Goal: Task Accomplishment & Management: Use online tool/utility

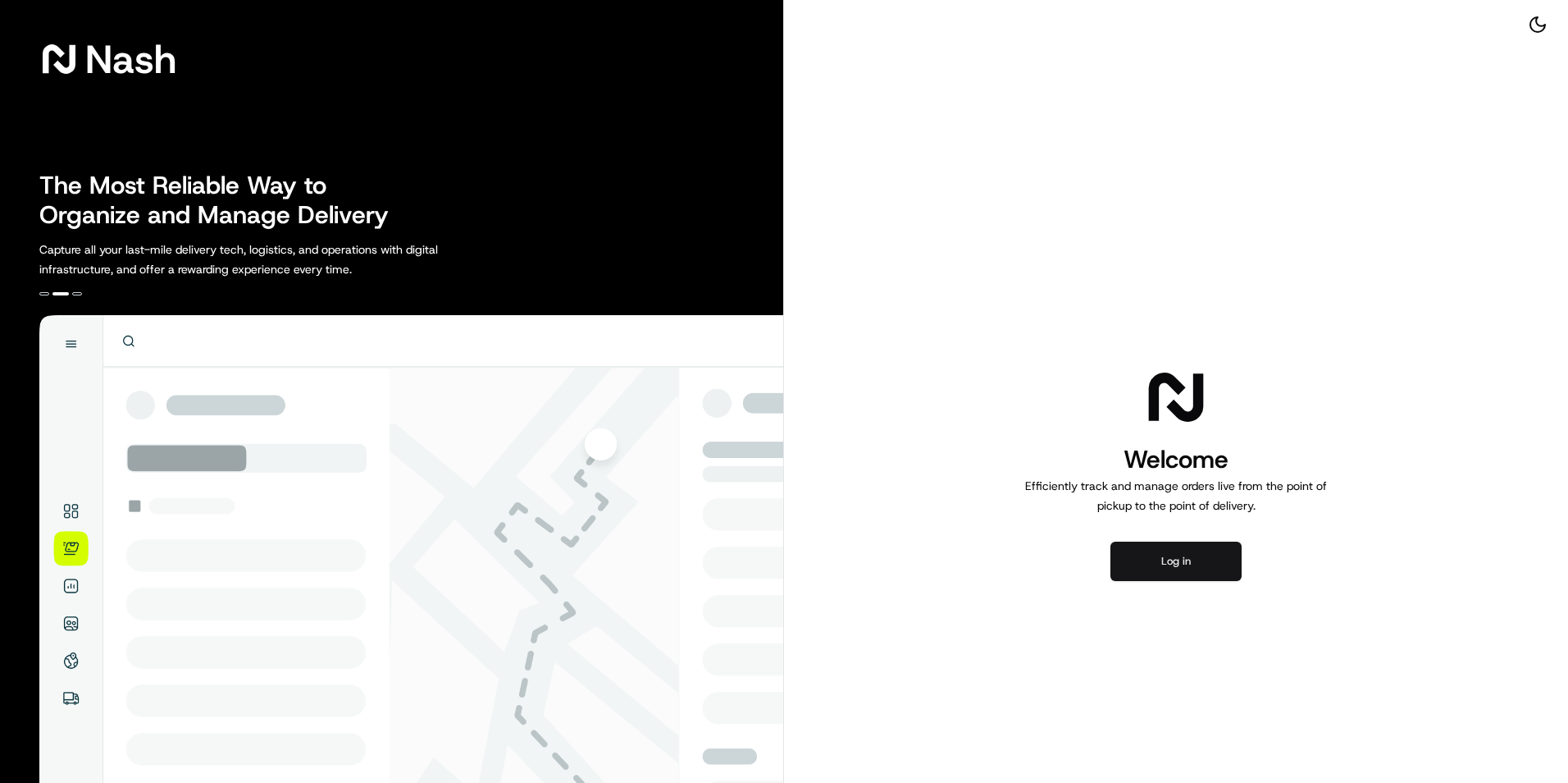
click at [1183, 547] on button "Log in" at bounding box center [1177, 562] width 132 height 39
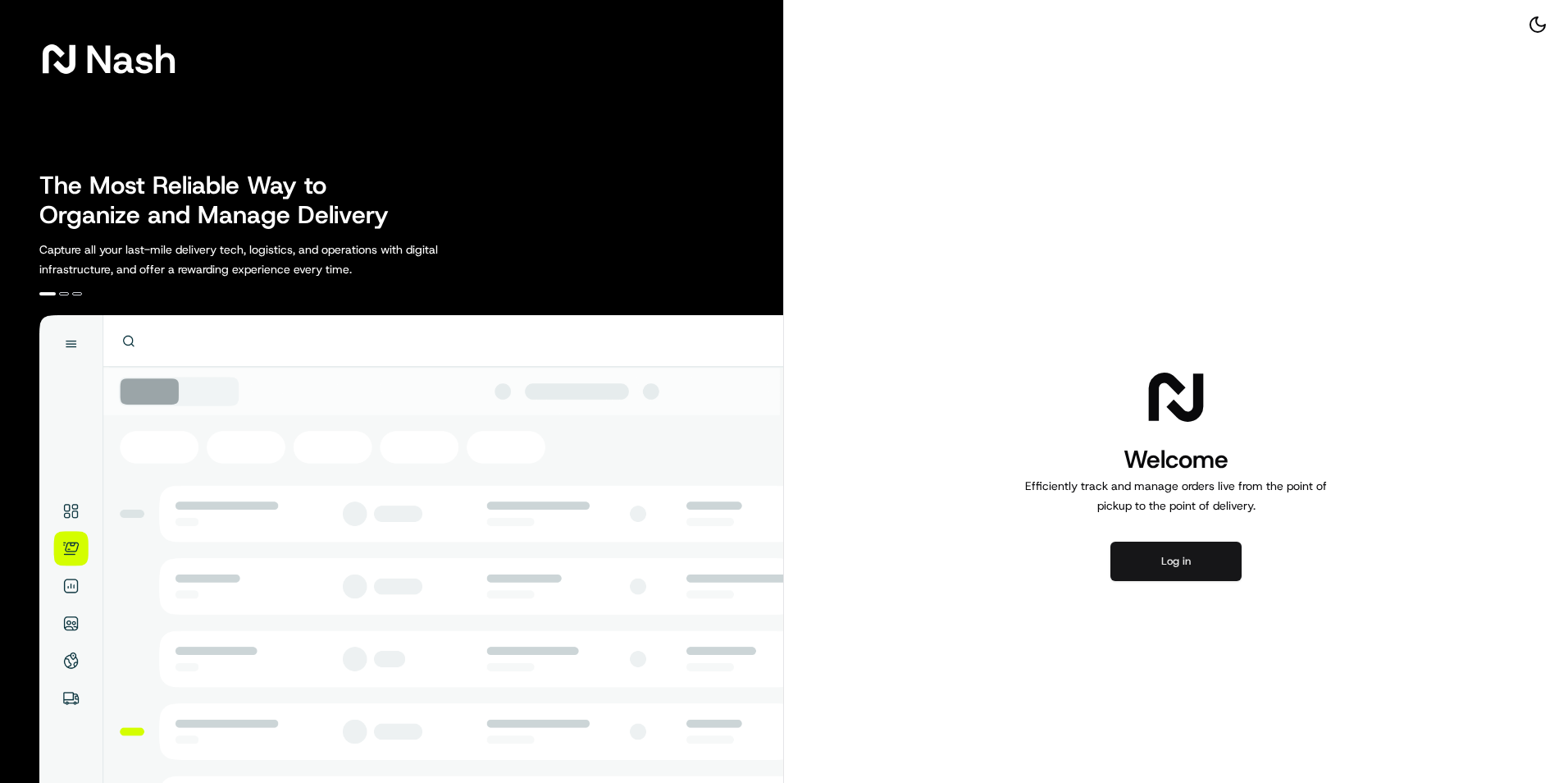
click at [1143, 545] on button "Log in" at bounding box center [1177, 562] width 132 height 39
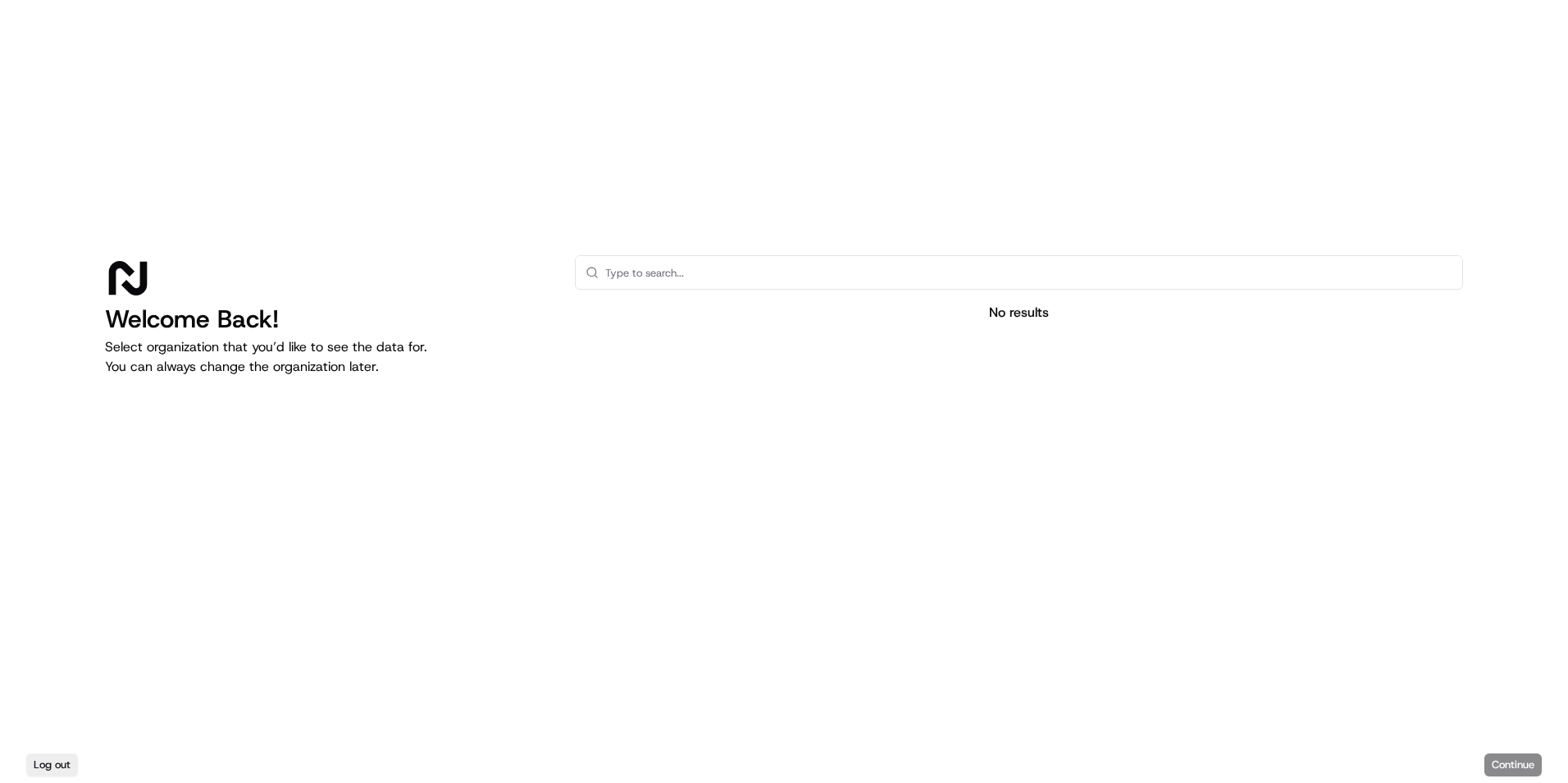
click at [890, 339] on div at bounding box center [1019, 466] width 889 height 261
click at [825, 274] on input "text" at bounding box center [1029, 273] width 848 height 32
type input "n"
type input "nolan transportation group"
click at [1367, 505] on div at bounding box center [1019, 466] width 889 height 261
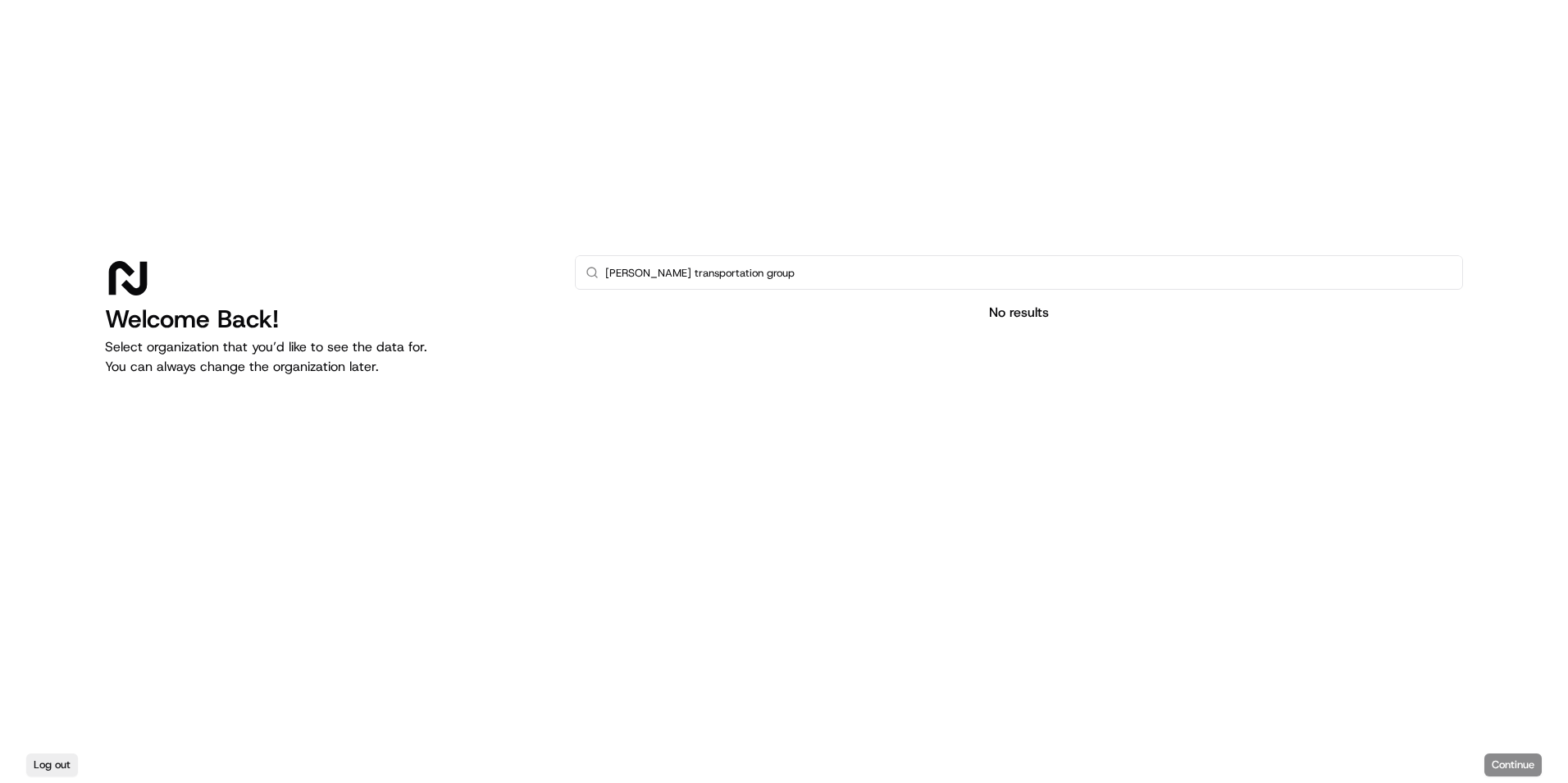
click at [1204, 288] on input "nolan transportation group" at bounding box center [1029, 273] width 848 height 32
click at [47, 762] on button "Log out" at bounding box center [52, 764] width 51 height 23
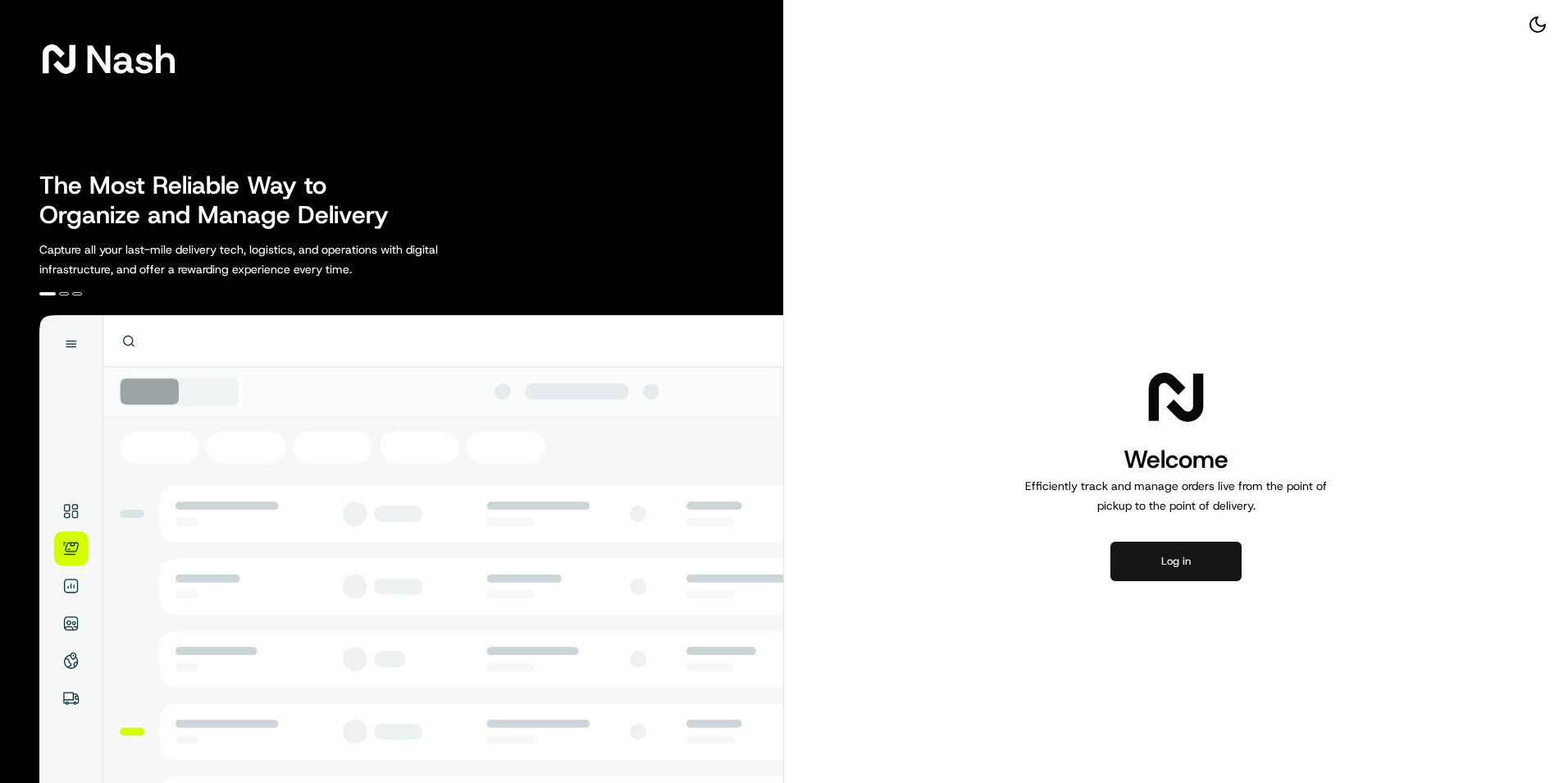
click at [1137, 578] on button "Log in" at bounding box center [1177, 562] width 132 height 39
